Goal: Check status: Check status

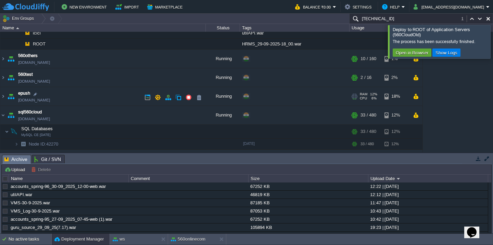
scroll to position [361, 0]
click at [93, 97] on td "epush [DOMAIN_NAME]" at bounding box center [102, 97] width 205 height 19
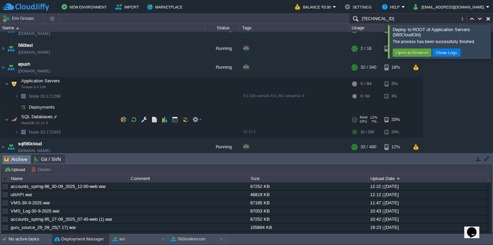
scroll to position [391, 0]
click at [79, 106] on td "Deployments" at bounding box center [102, 106] width 205 height 11
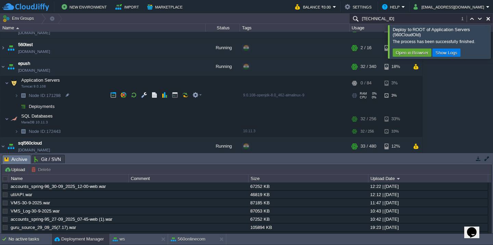
click at [82, 100] on td "Node ID: 171298" at bounding box center [102, 95] width 205 height 11
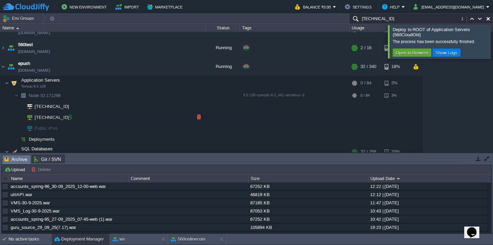
click at [67, 118] on div at bounding box center [70, 117] width 6 height 6
type input "[TECHNICAL_ID]"
click at [493, 44] on div at bounding box center [501, 41] width 0 height 33
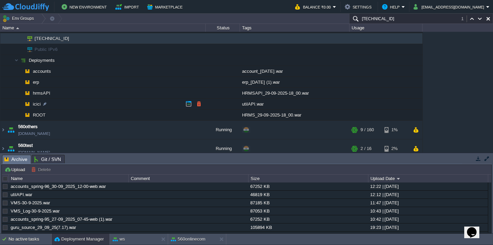
scroll to position [280, 0]
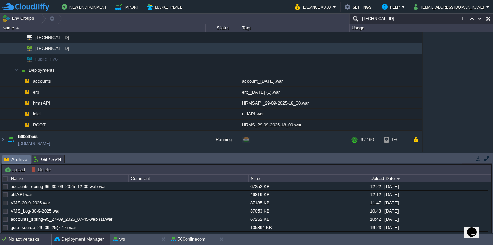
click at [19, 239] on div "No active tasks" at bounding box center [30, 239] width 43 height 11
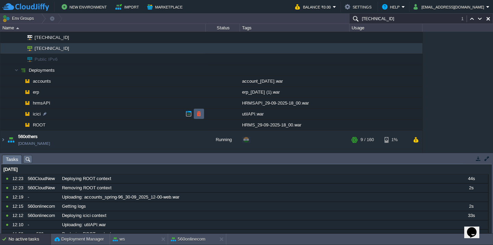
click at [200, 114] on button "button" at bounding box center [199, 114] width 6 height 6
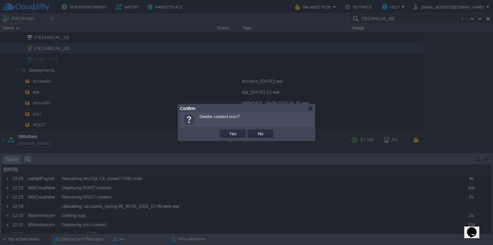
click at [227, 131] on button "Yes" at bounding box center [233, 134] width 12 height 6
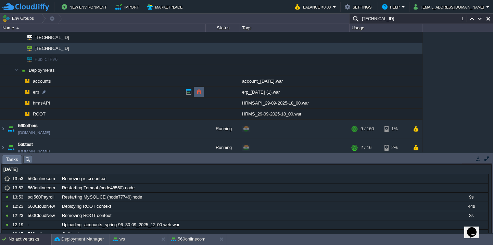
scroll to position [257, 0]
